Goal: Task Accomplishment & Management: Use online tool/utility

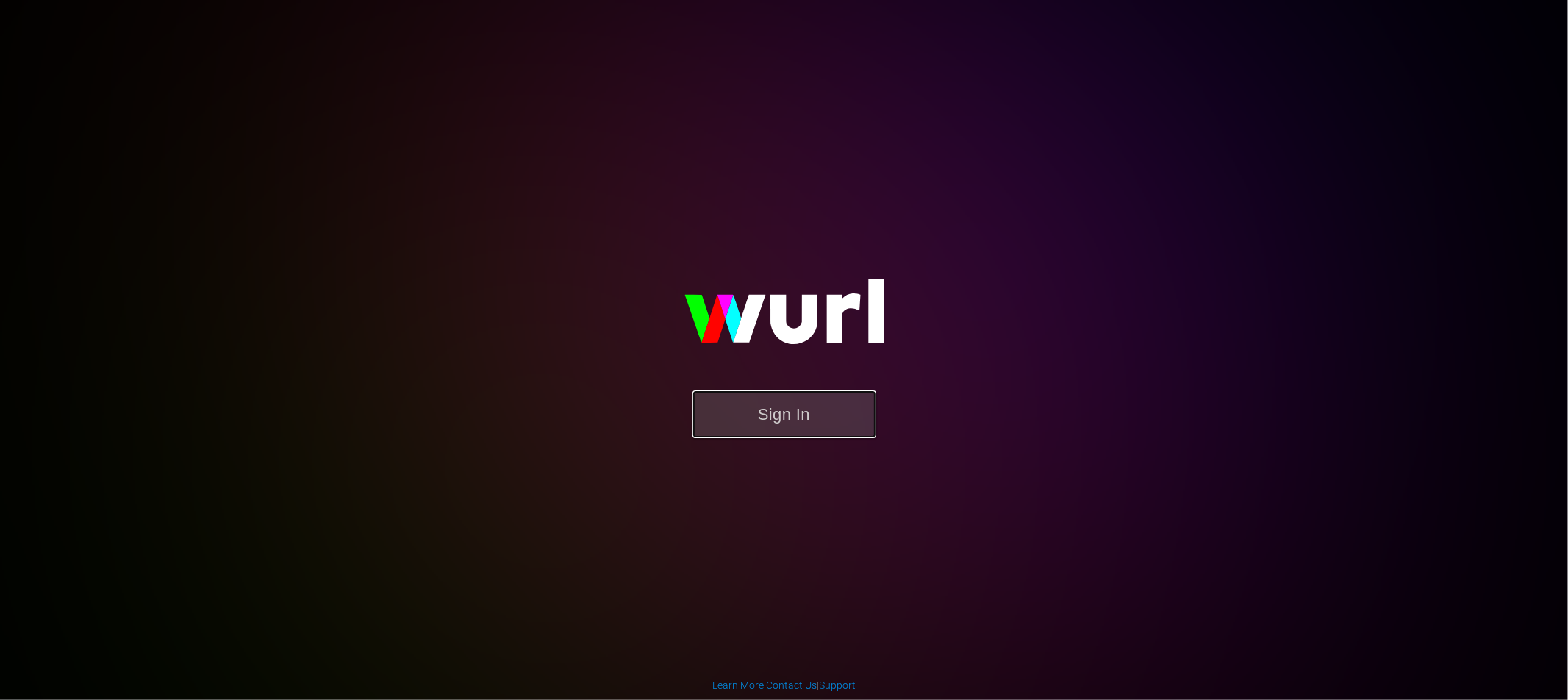
click at [801, 416] on button "Sign In" at bounding box center [784, 414] width 184 height 48
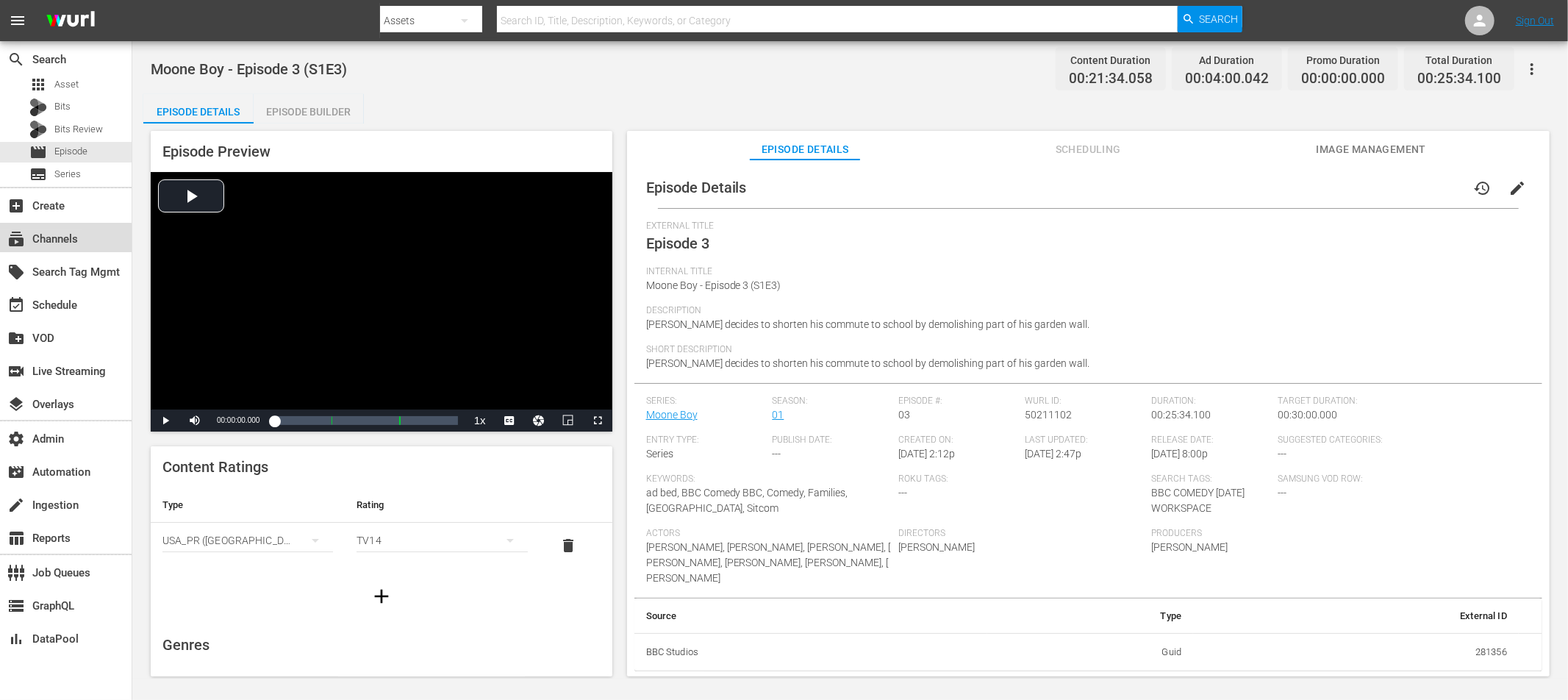
click at [52, 242] on div "subscriptions Channels" at bounding box center [41, 237] width 82 height 14
click at [186, 187] on div "Video Player" at bounding box center [381, 290] width 462 height 237
click at [453, 421] on div "Loaded : 2.31% 00:24:57.133 Episode 3 (3/3) 00:00:01.943" at bounding box center [365, 420] width 183 height 14
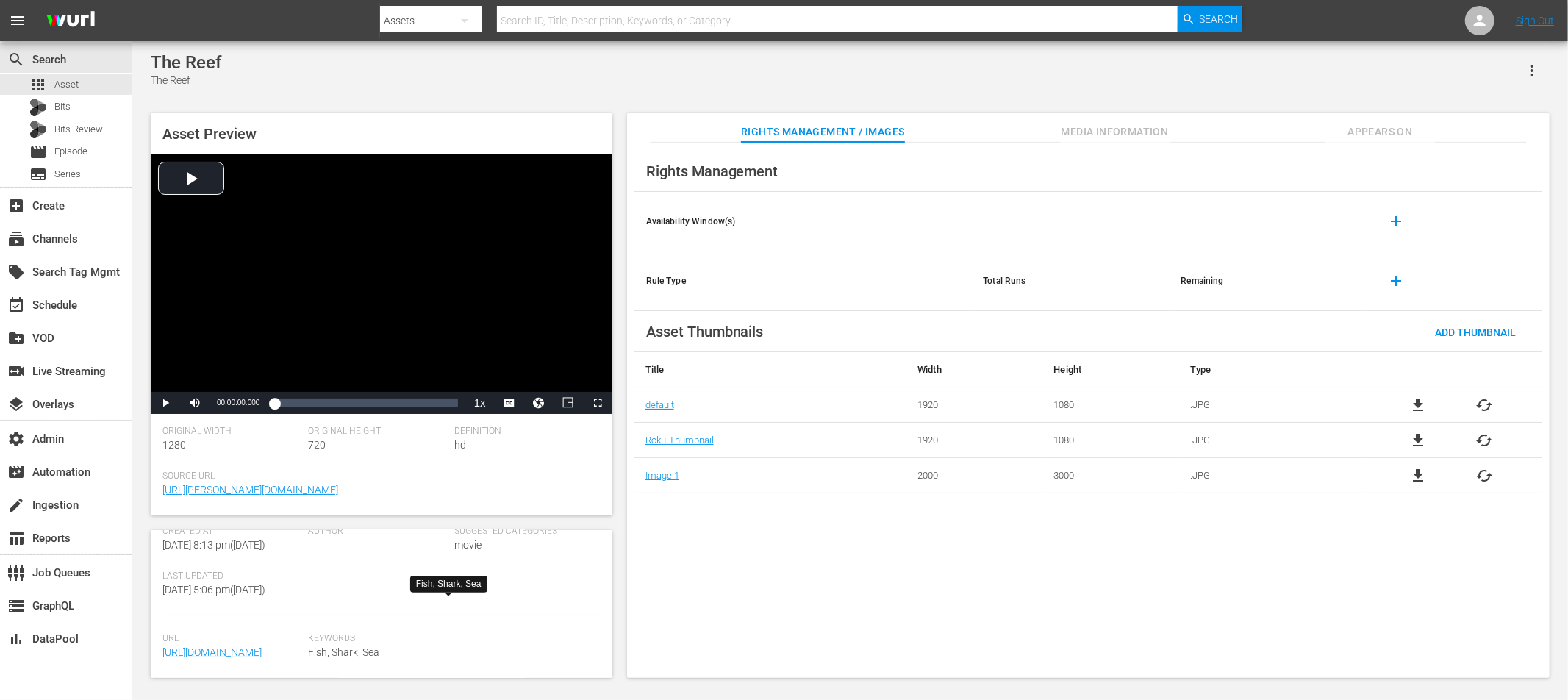
scroll to position [283, 0]
